Goal: Communication & Community: Ask a question

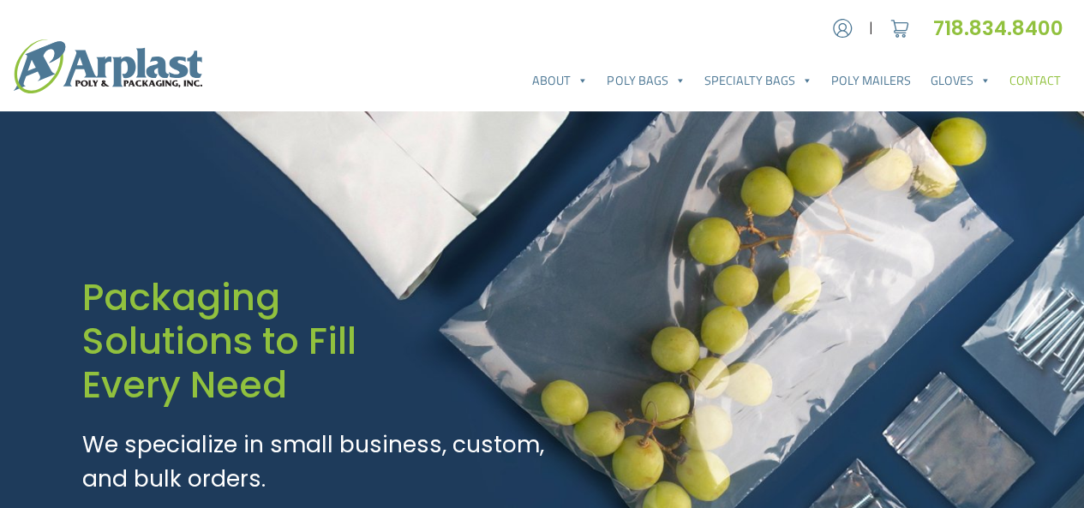
click at [1041, 69] on link "Contact" at bounding box center [1035, 80] width 70 height 34
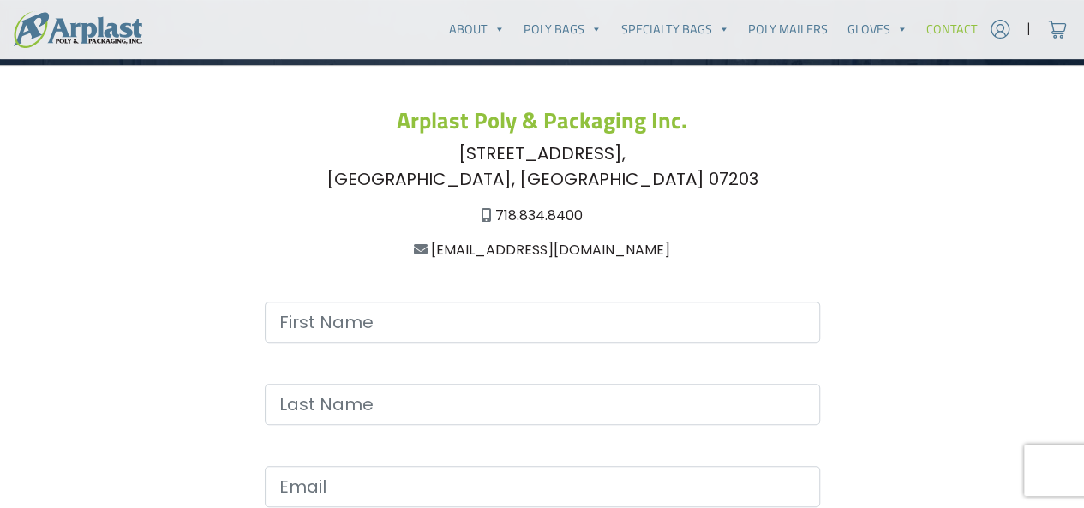
scroll to position [392, 0]
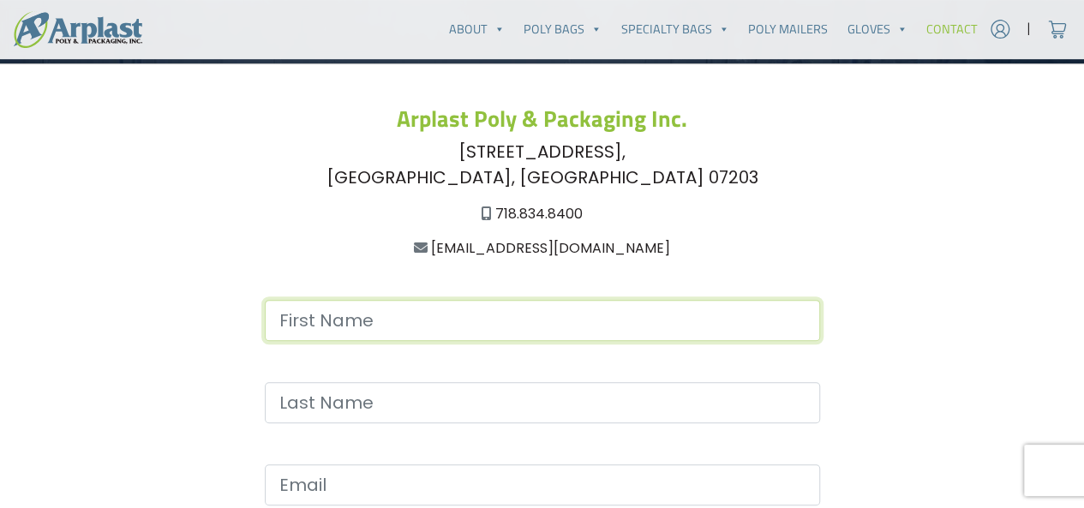
click at [724, 318] on input "Contact form" at bounding box center [542, 320] width 555 height 41
type input "[PERSON_NAME]"
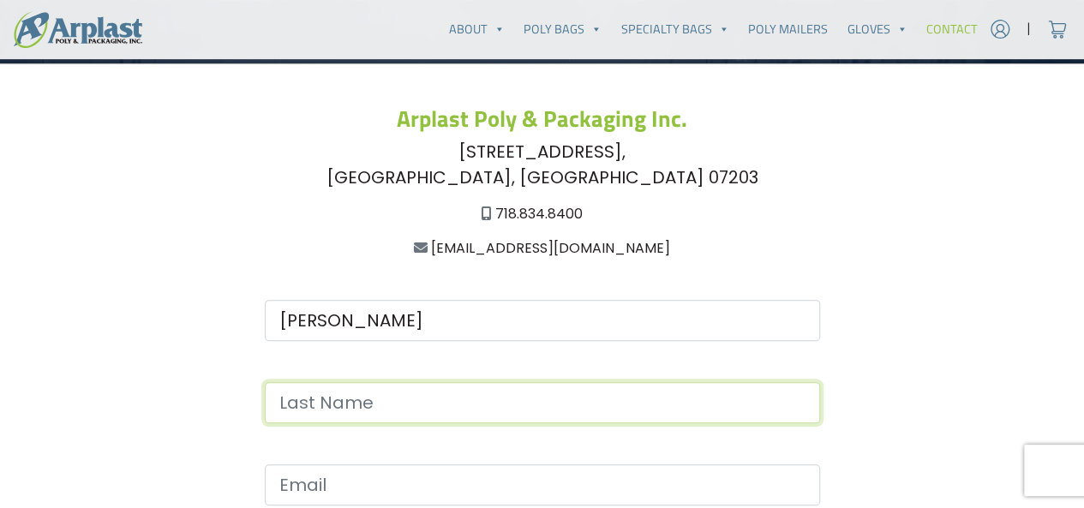
type input "[PERSON_NAME]"
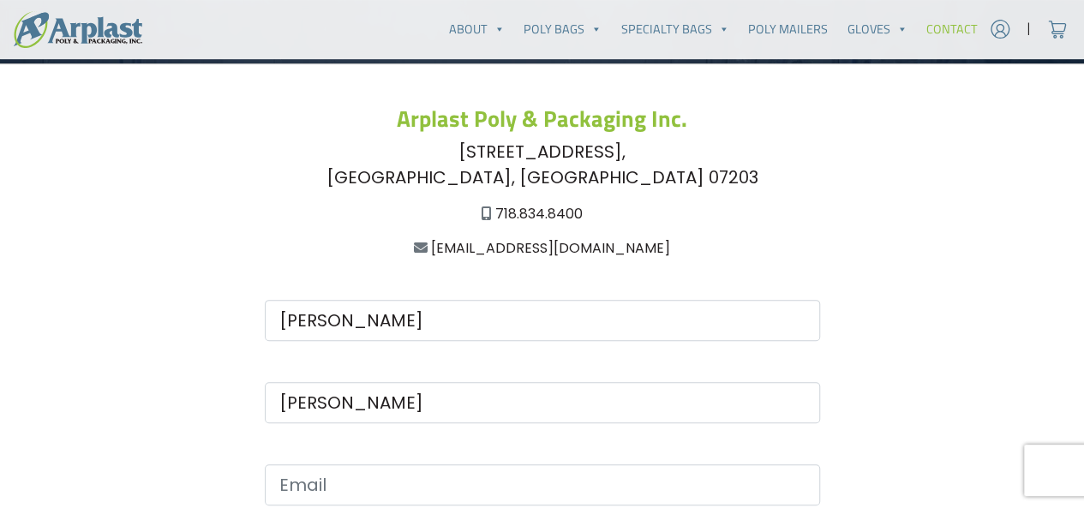
type input "[EMAIL_ADDRESS][DOMAIN_NAME]"
type input "5703347044"
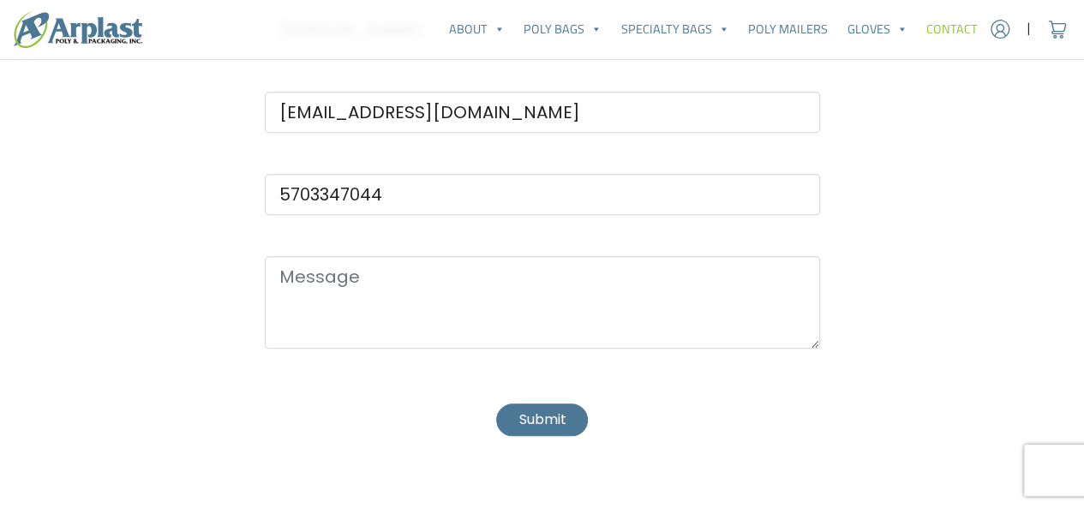
scroll to position [765, 0]
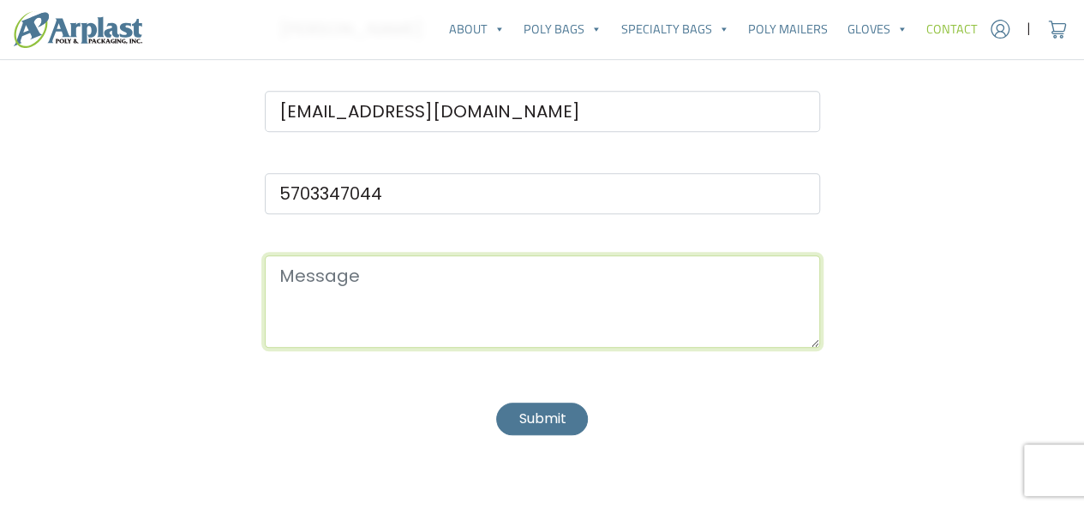
click at [487, 309] on textarea "Contact form" at bounding box center [542, 301] width 555 height 93
paste textarea "Hello, We hereby request this items below. Trash bags 1.5 Mill, 2Mill We need a…"
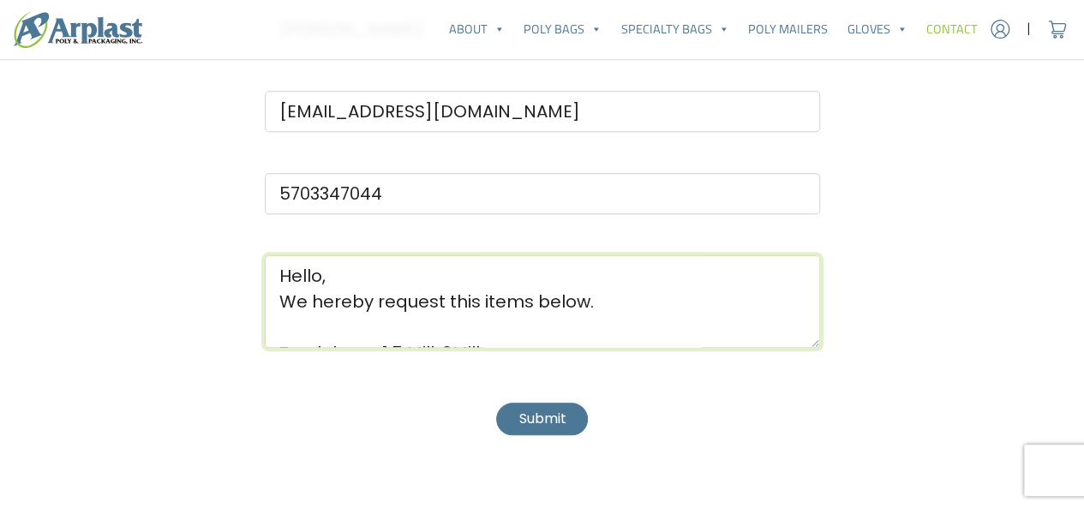
scroll to position [378, 0]
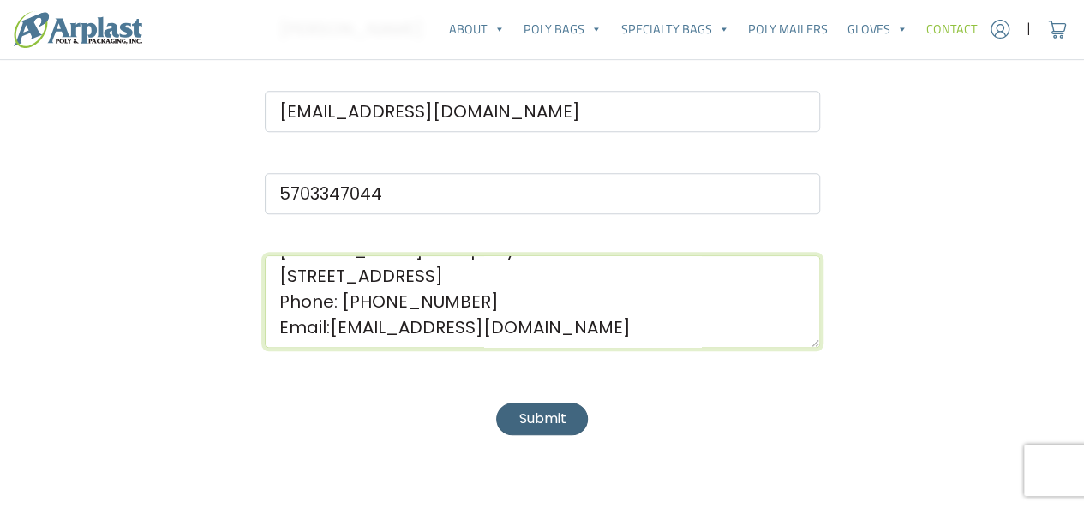
type textarea "Hello, We hereby request this items below. Trash bags 1.5 Mill, 2Mill We need a…"
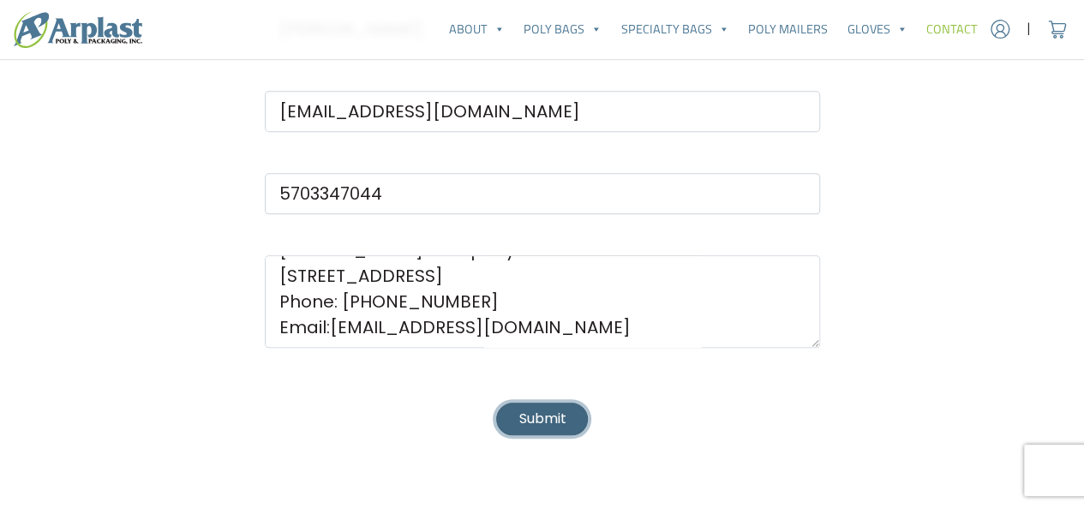
click at [540, 416] on button "Submit" at bounding box center [541, 419] width 91 height 32
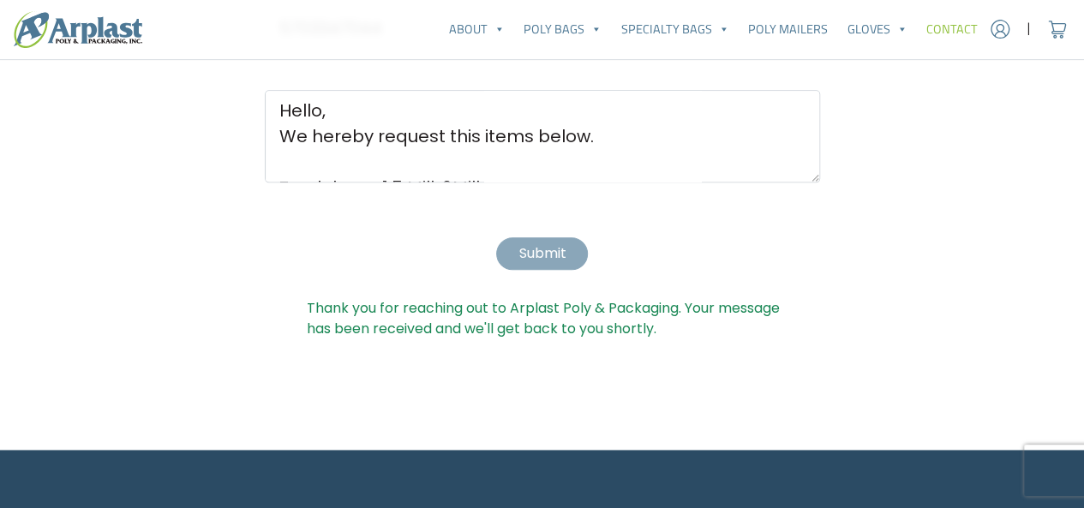
scroll to position [932, 0]
